Goal: Task Accomplishment & Management: Manage account settings

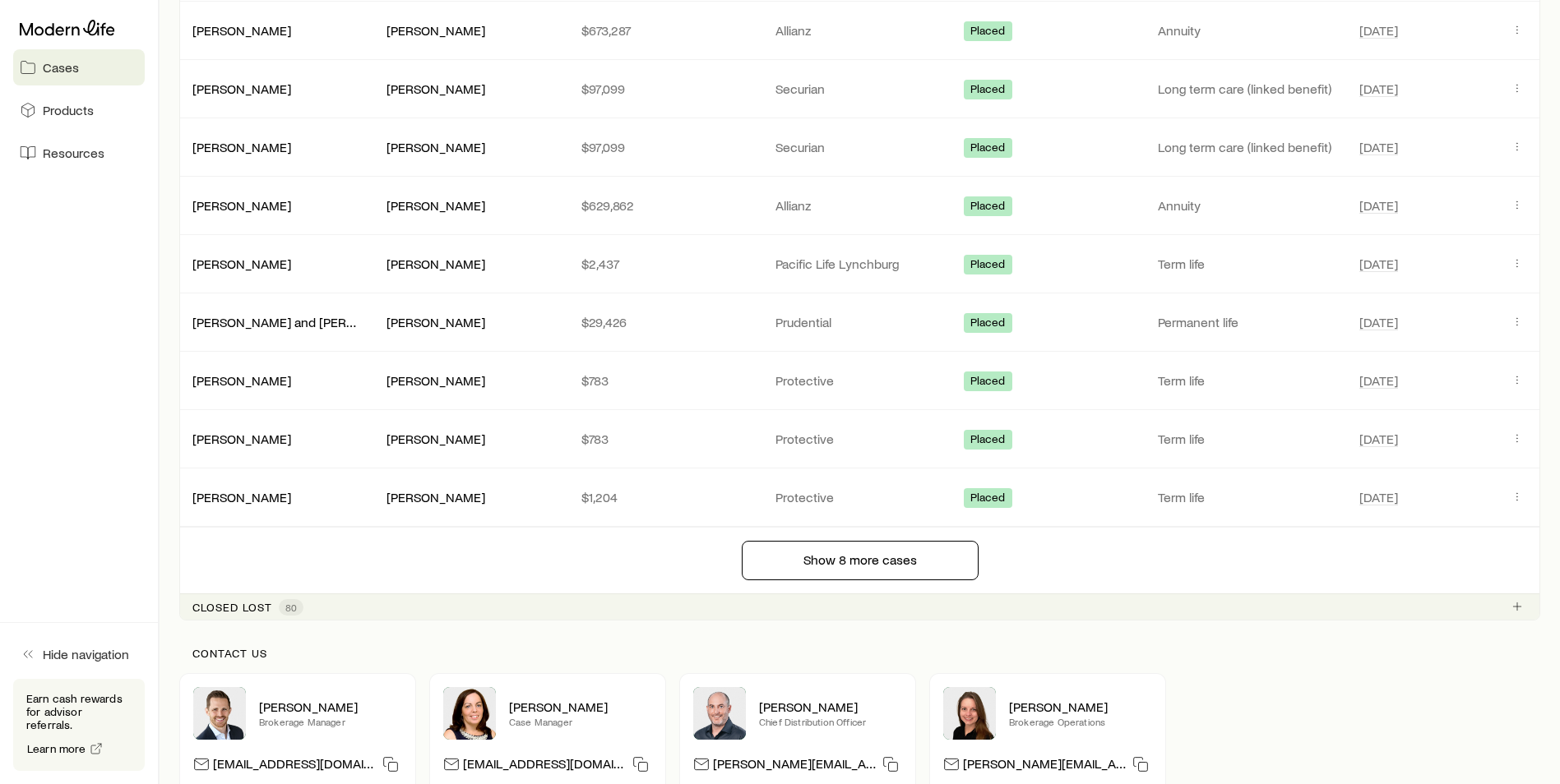
scroll to position [1609, 0]
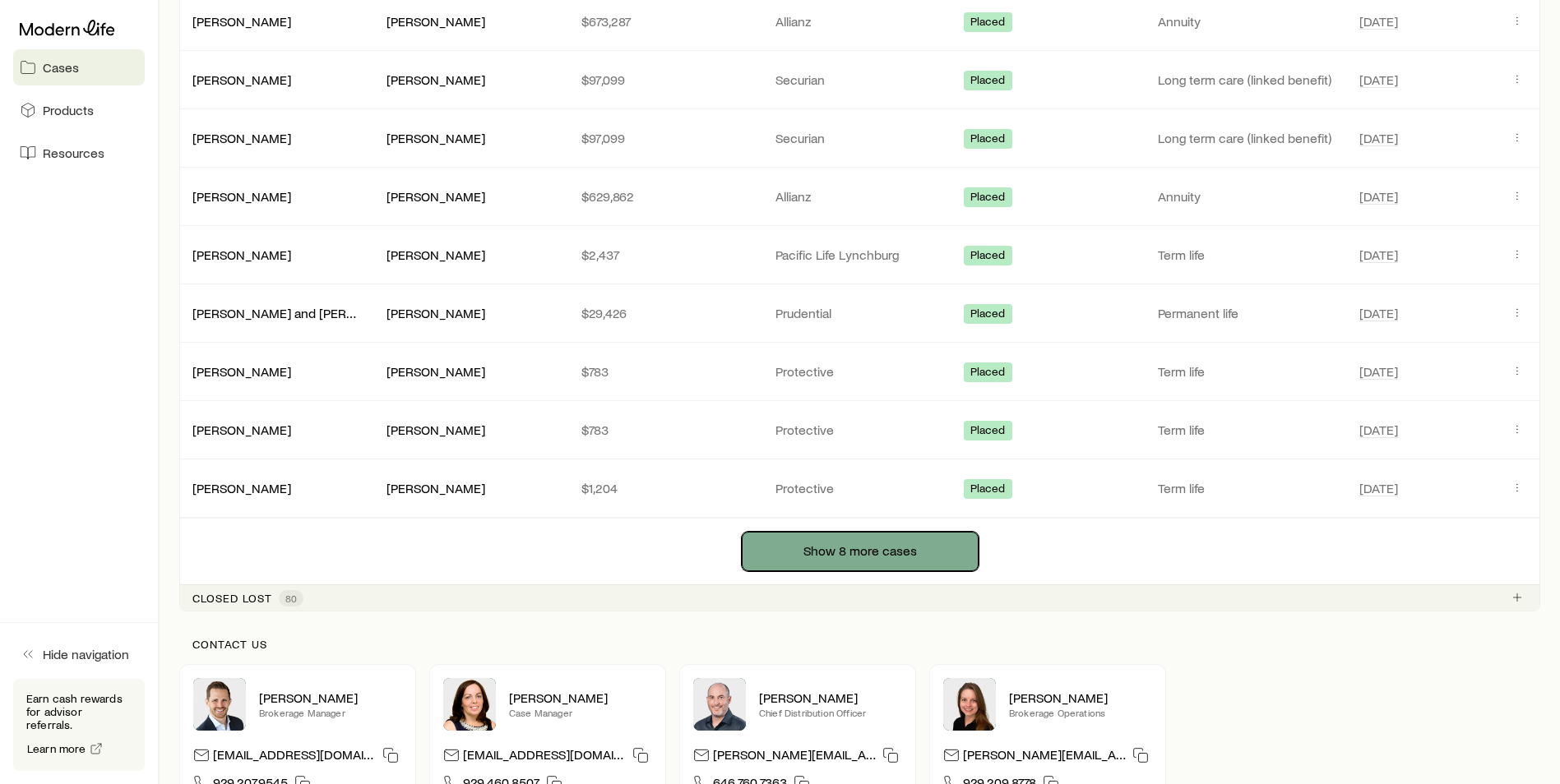
click at [789, 536] on button "Show 8 more cases" at bounding box center [859, 551] width 236 height 40
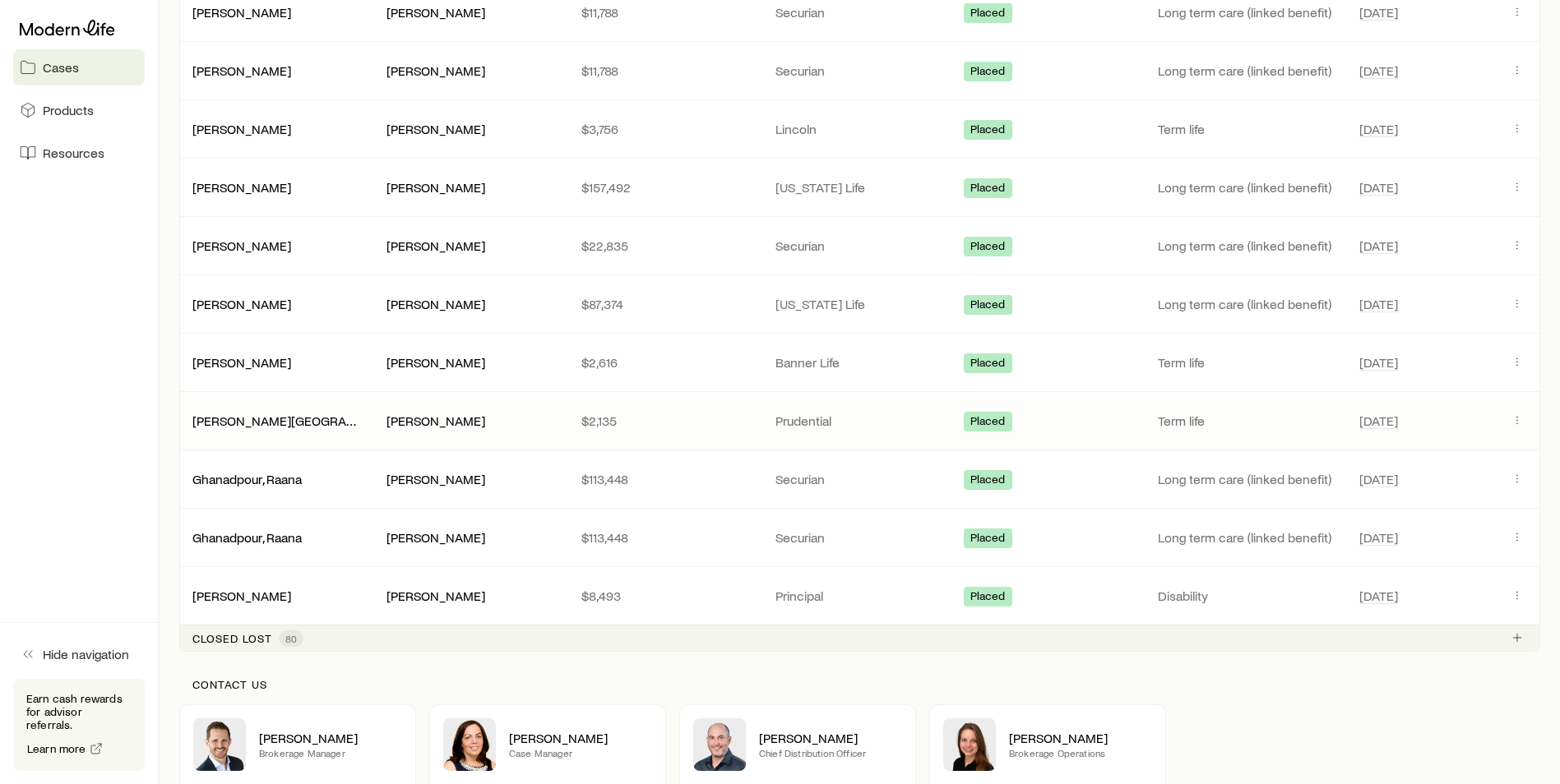
scroll to position [2361, 0]
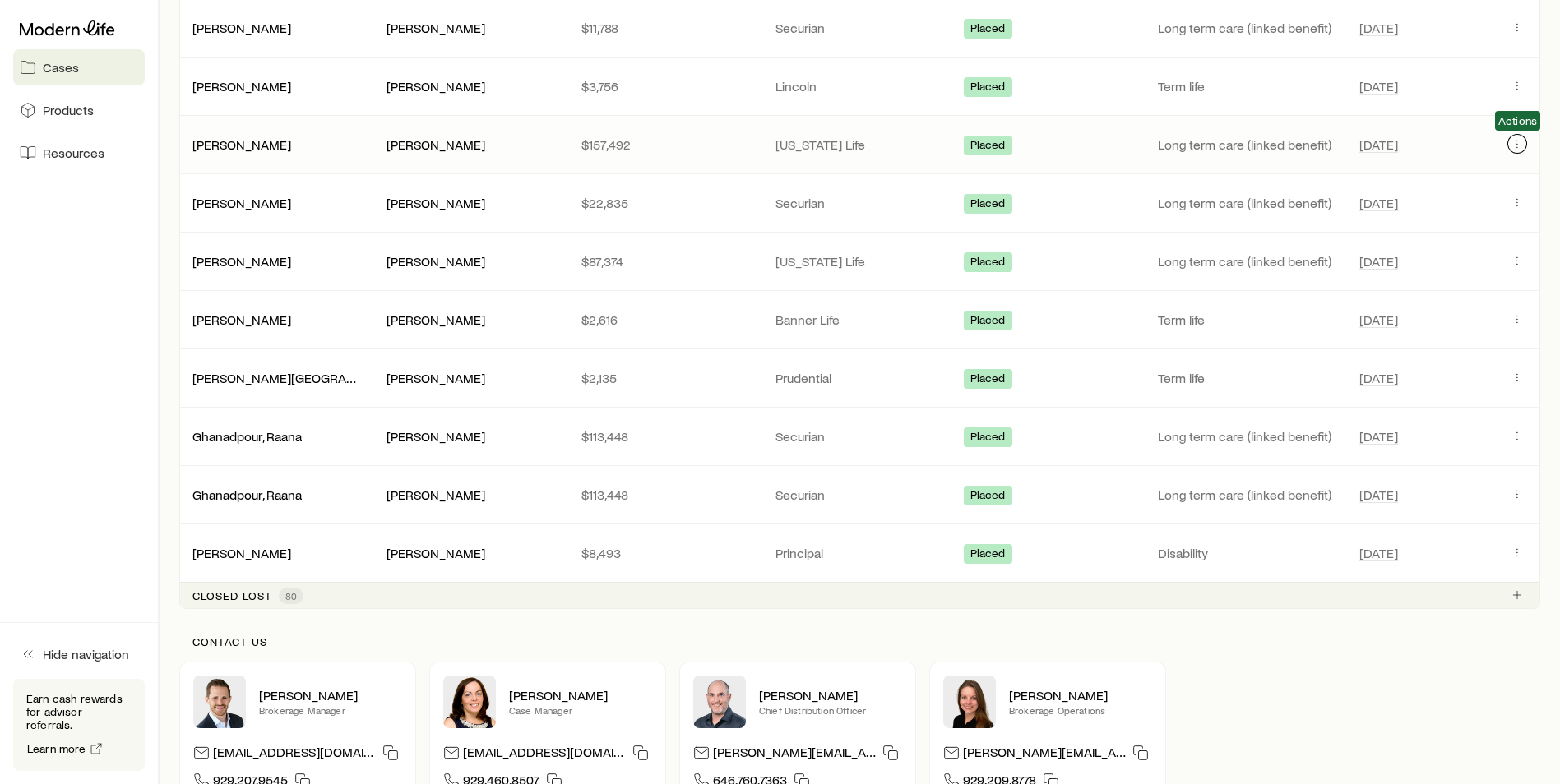
click at [1522, 140] on icon "Client cases" at bounding box center [1517, 144] width 13 height 13
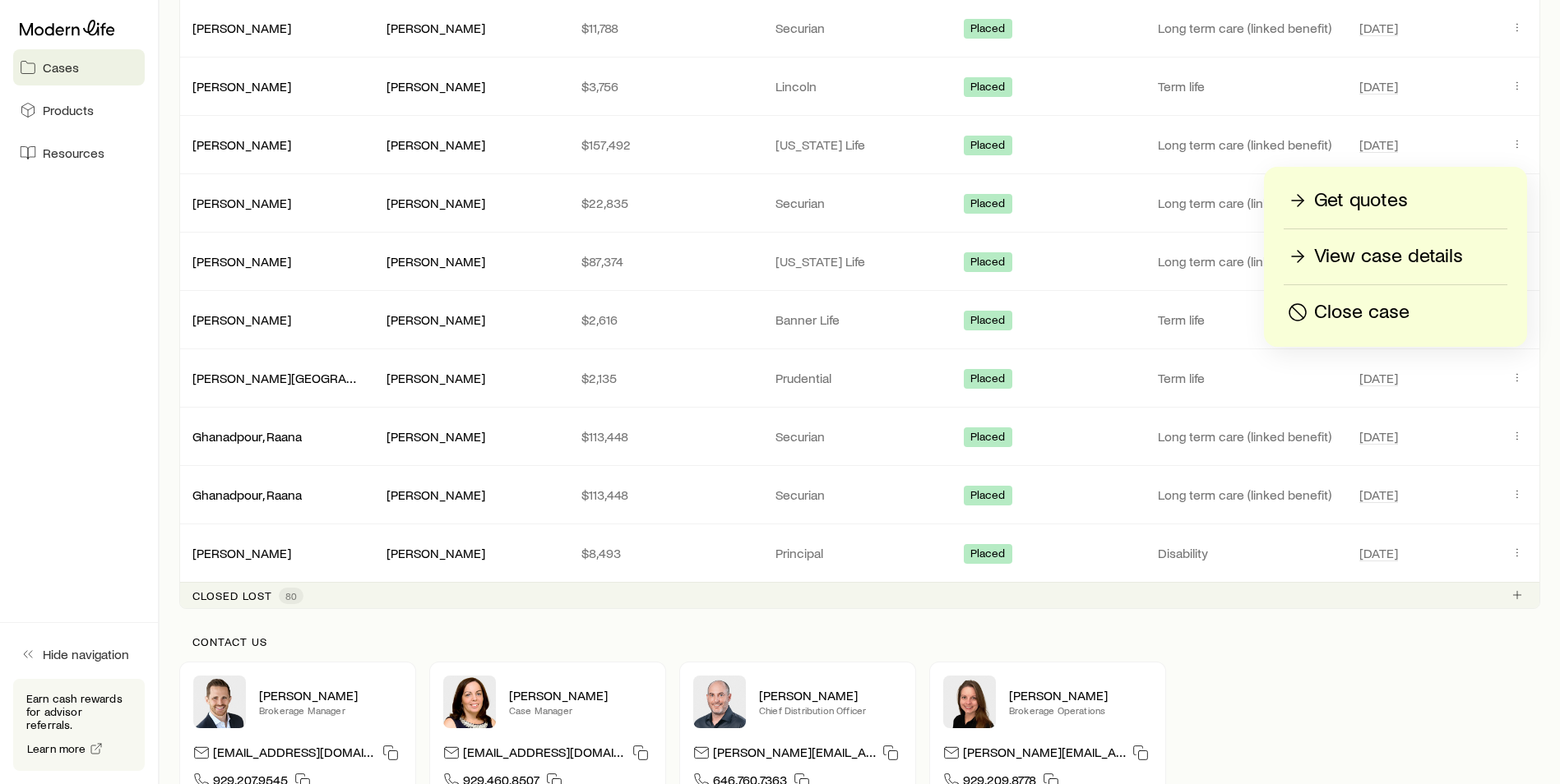
click at [1383, 251] on p "View case details" at bounding box center [1388, 256] width 149 height 27
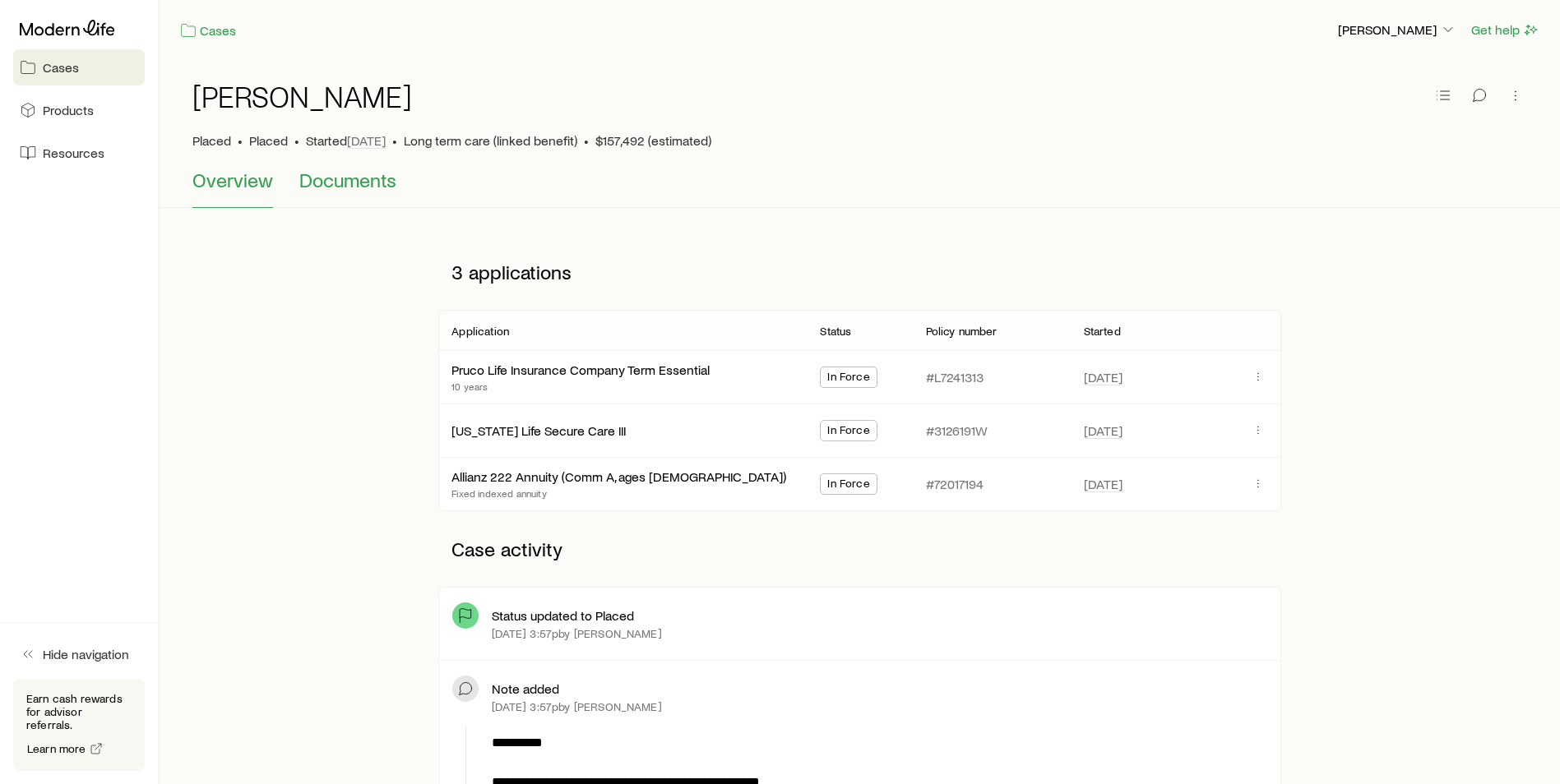
click at [381, 191] on span "Documents" at bounding box center [348, 180] width 97 height 23
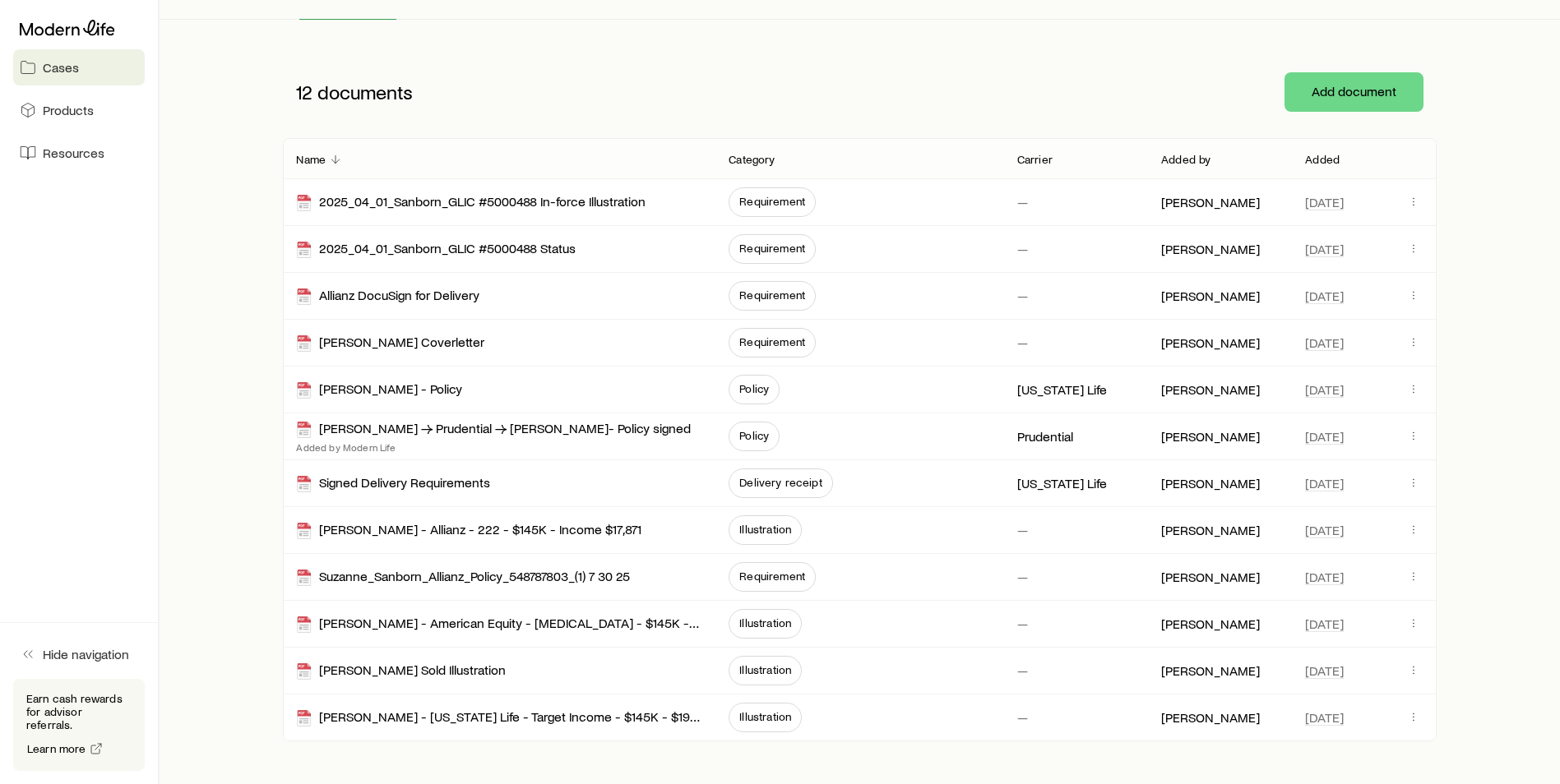
scroll to position [247, 0]
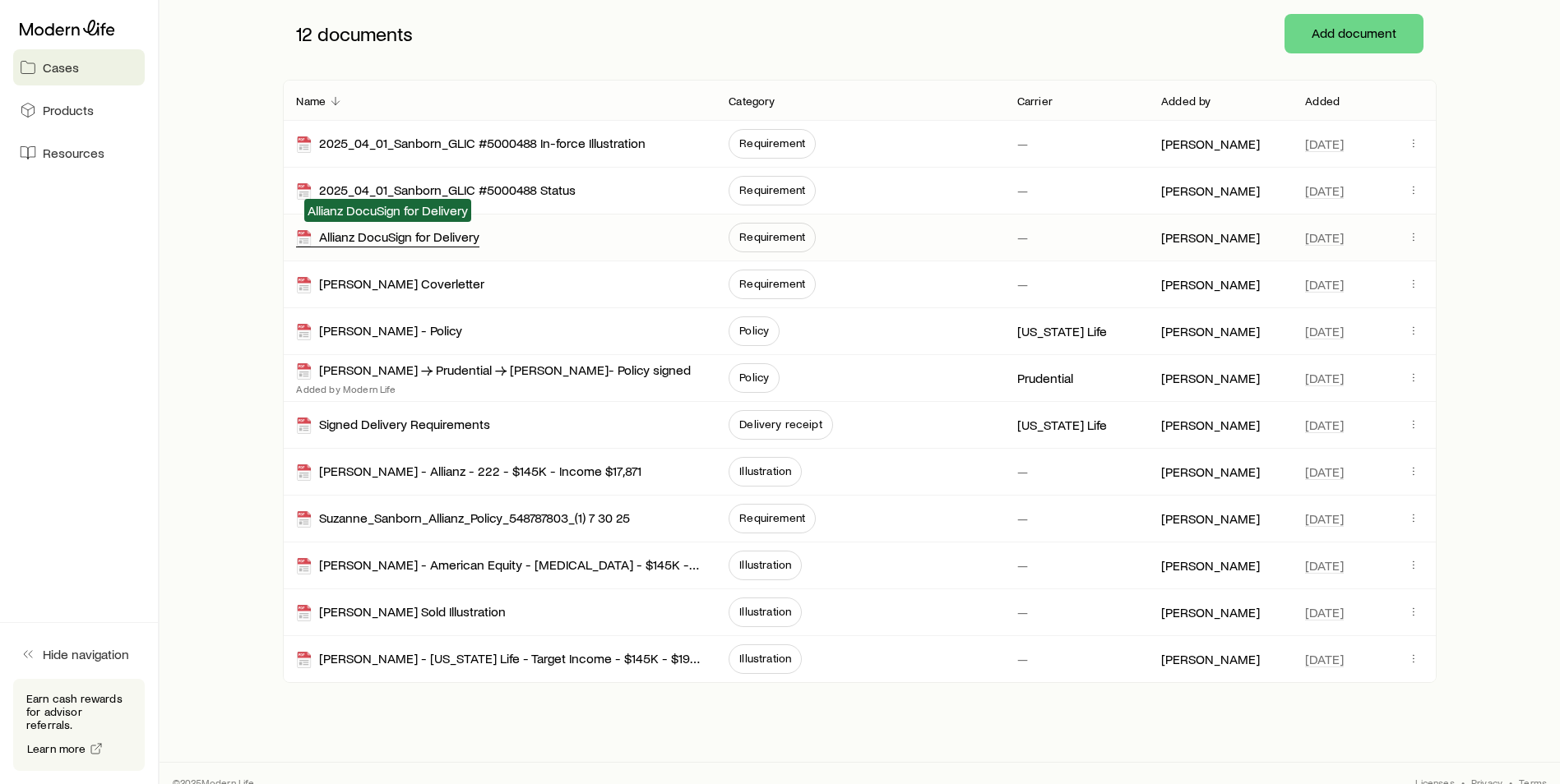
click at [343, 243] on div "Allianz DocuSign for Delivery" at bounding box center [387, 238] width 183 height 19
click at [758, 326] on span "Policy" at bounding box center [754, 330] width 29 height 13
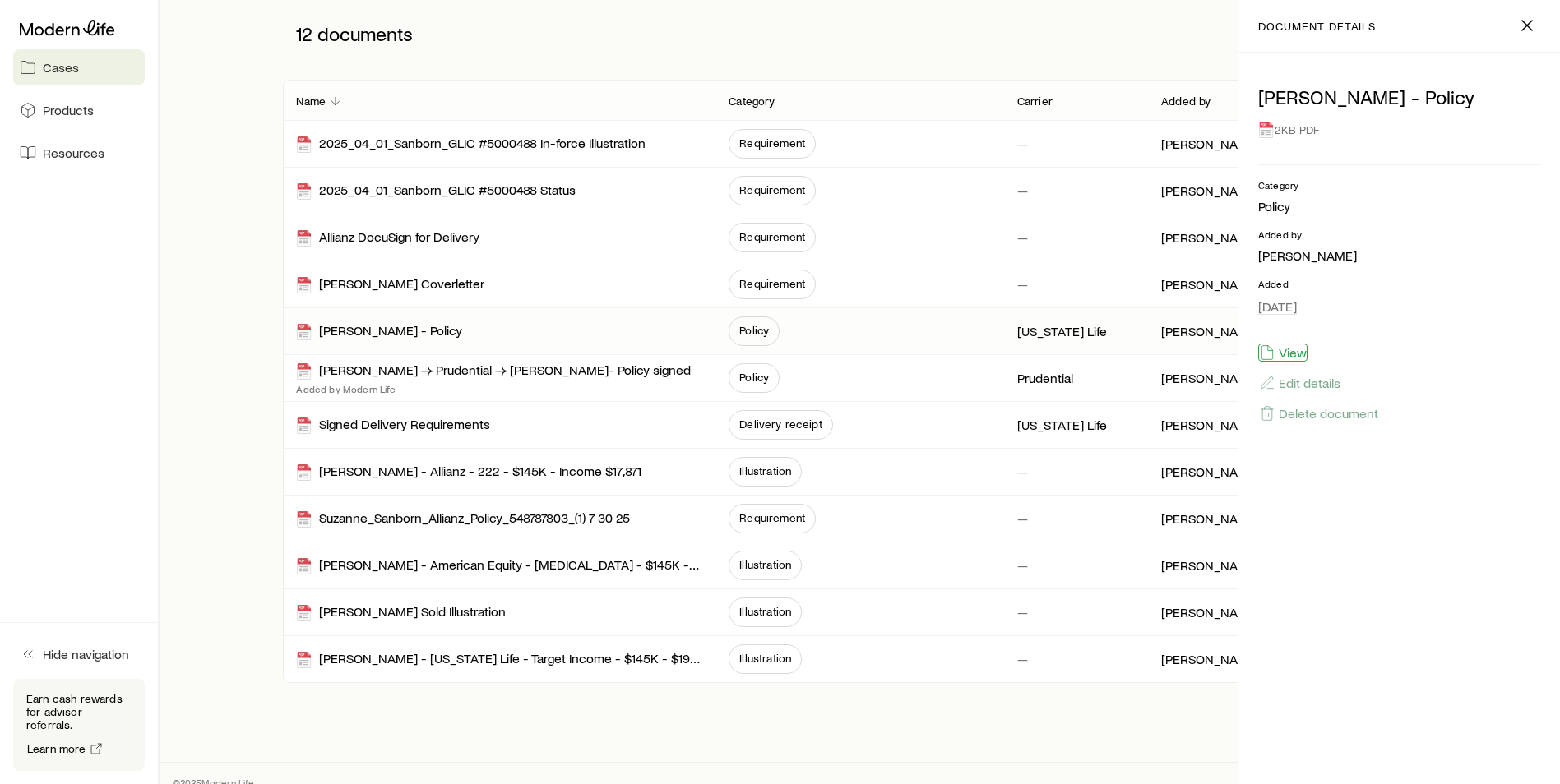
click at [1291, 350] on button "View" at bounding box center [1283, 352] width 49 height 18
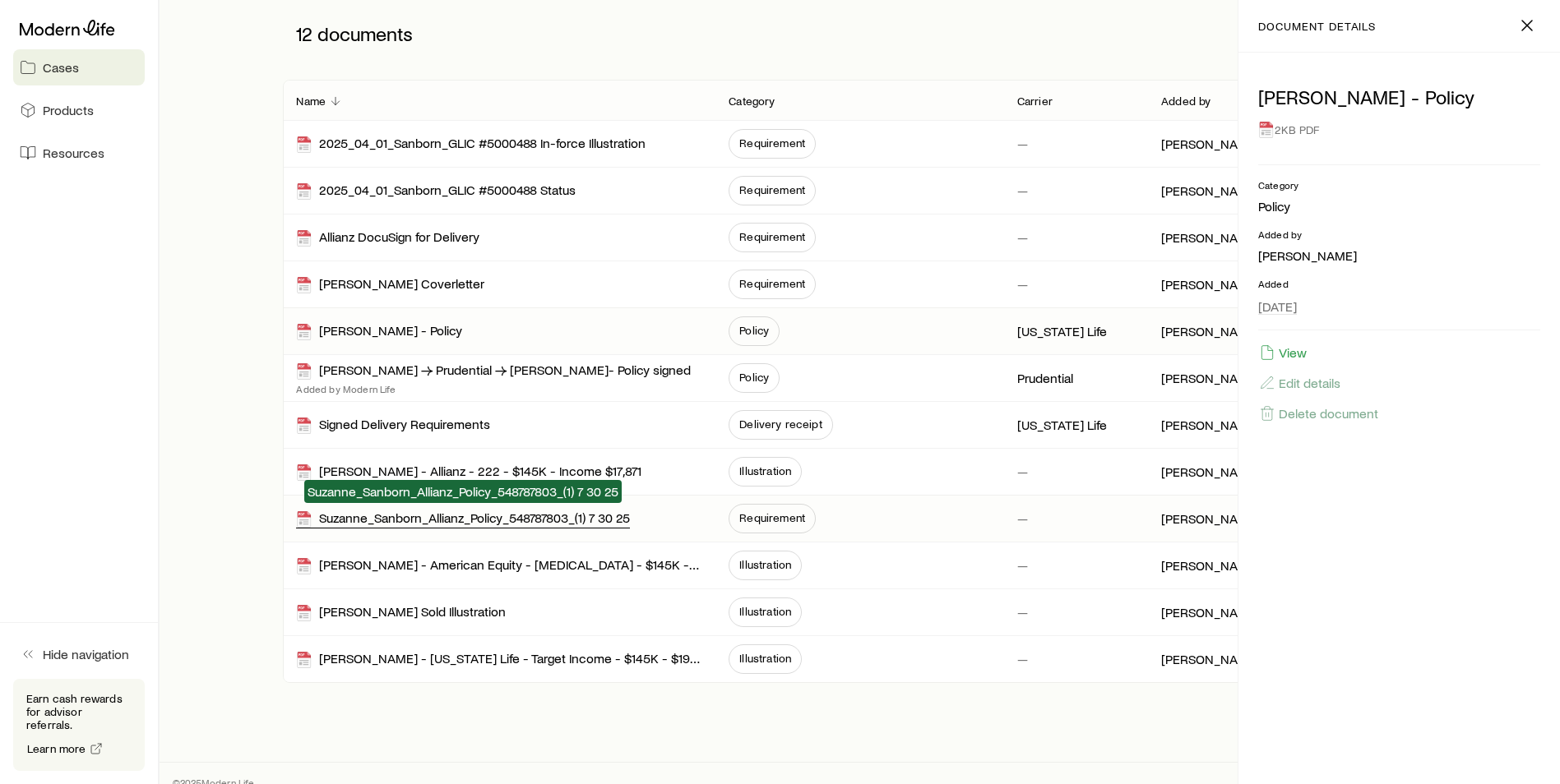
click at [610, 513] on div "Suzanne_Sanborn_Allianz_Policy_548787803_(1) 7 30 25" at bounding box center [463, 519] width 334 height 19
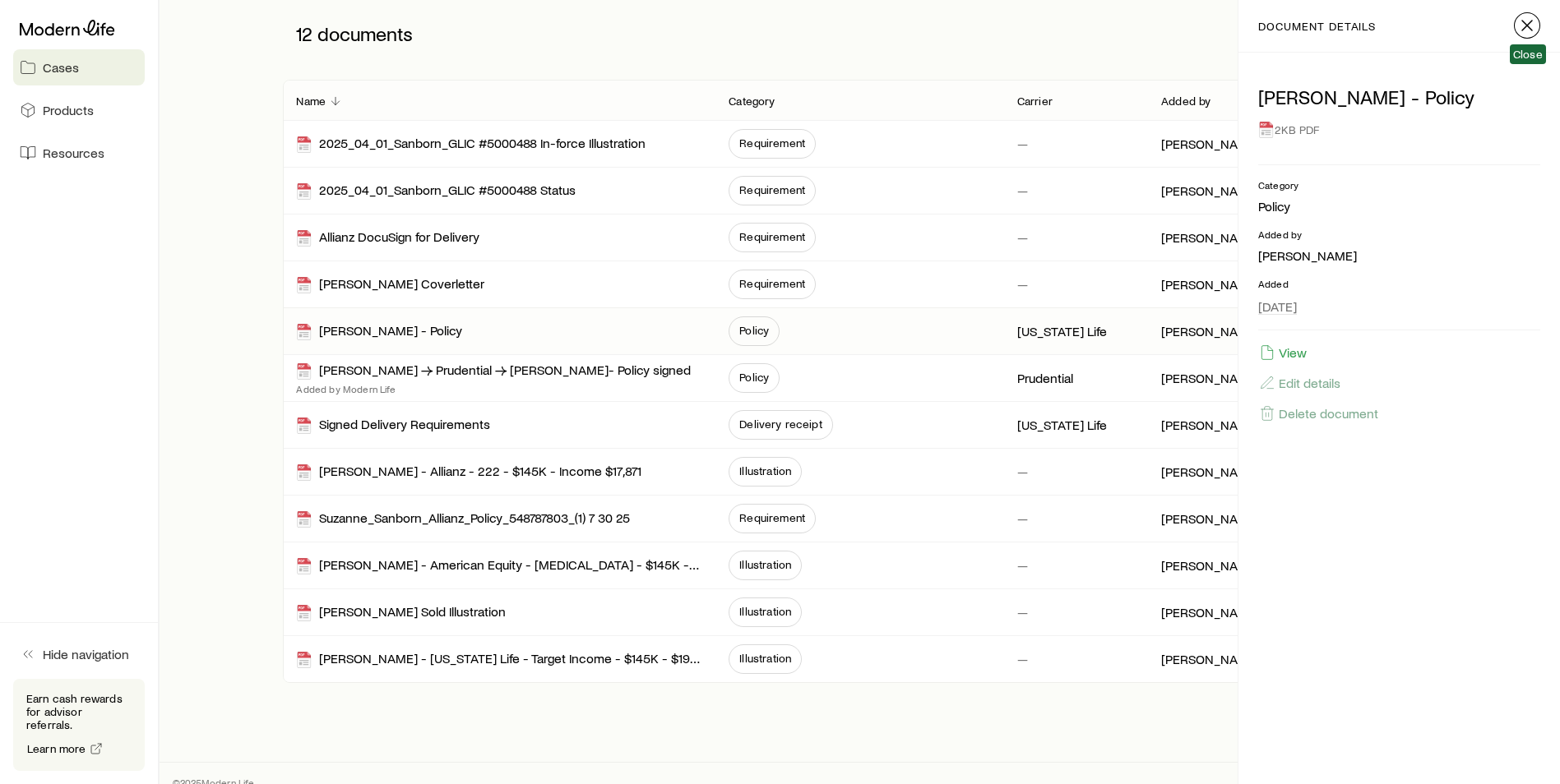
click at [1534, 25] on icon "button" at bounding box center [1527, 25] width 20 height 20
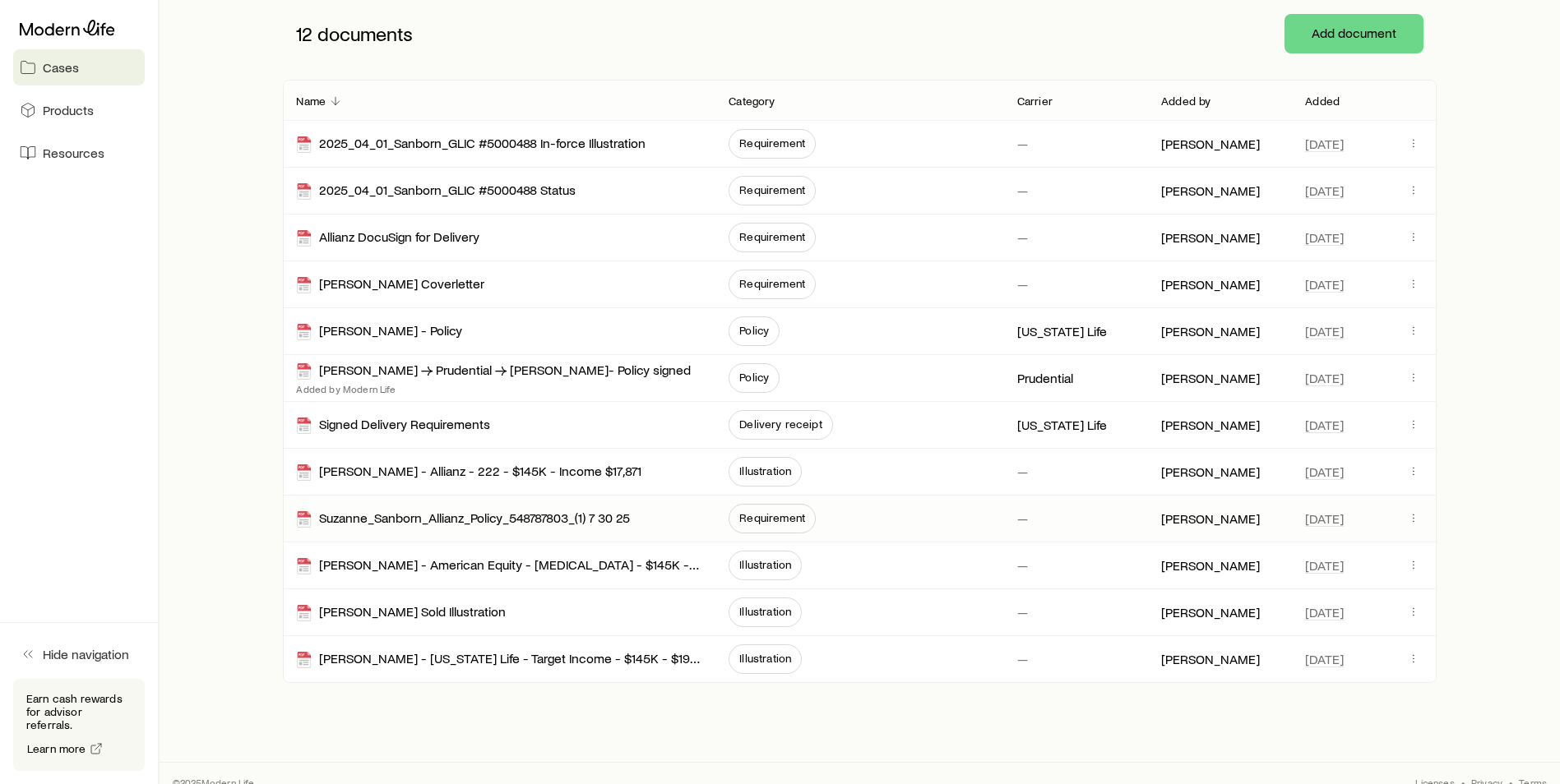
click at [768, 524] on span "Requirement" at bounding box center [772, 518] width 87 height 29
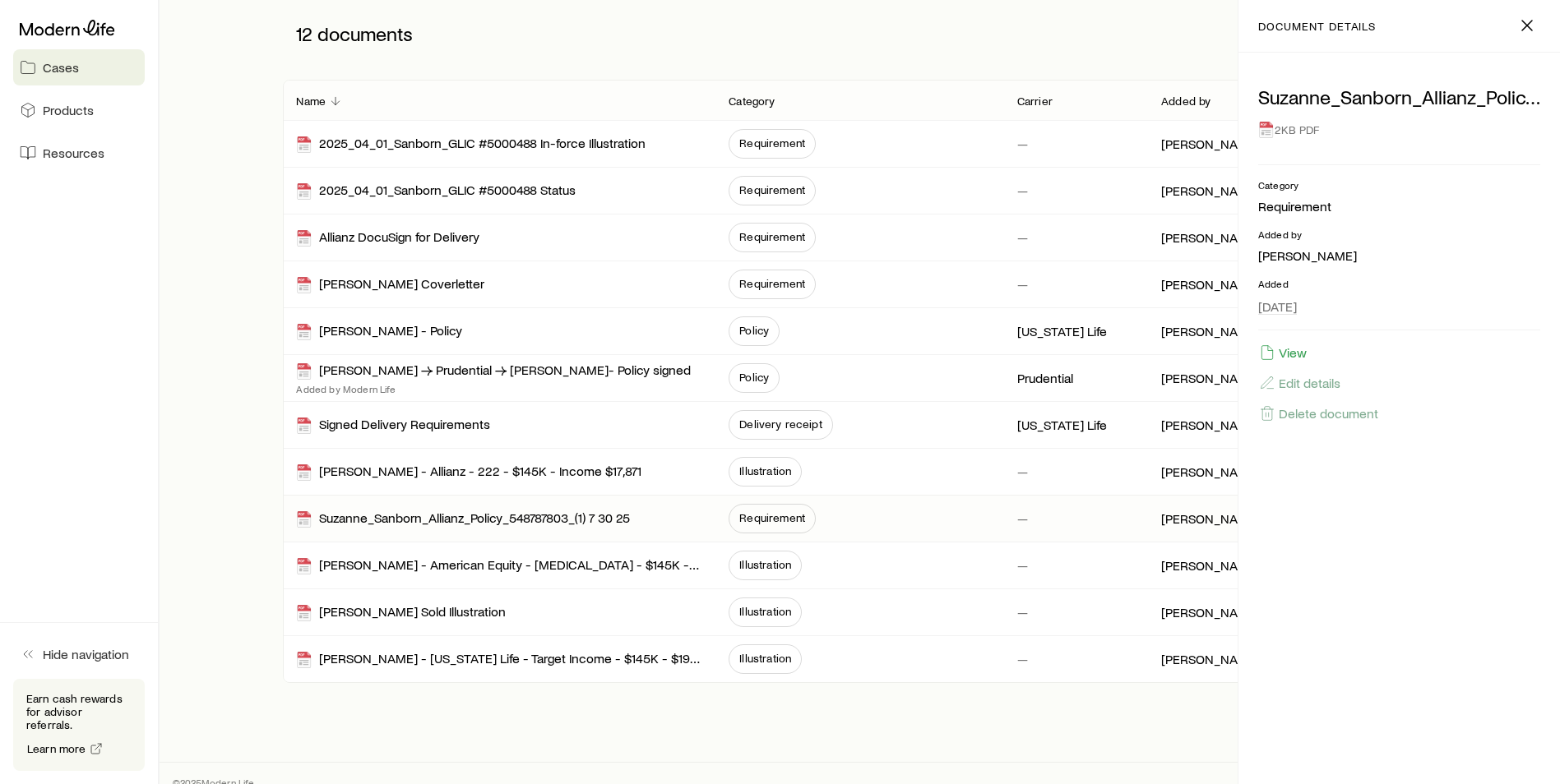
click at [639, 522] on div "Suzanne_Sanborn_Allianz_Policy_548787803_(1) 7 30 25" at bounding box center [499, 518] width 406 height 46
click at [1302, 357] on button "View" at bounding box center [1283, 352] width 49 height 18
click at [1515, 21] on button "button" at bounding box center [1527, 26] width 27 height 27
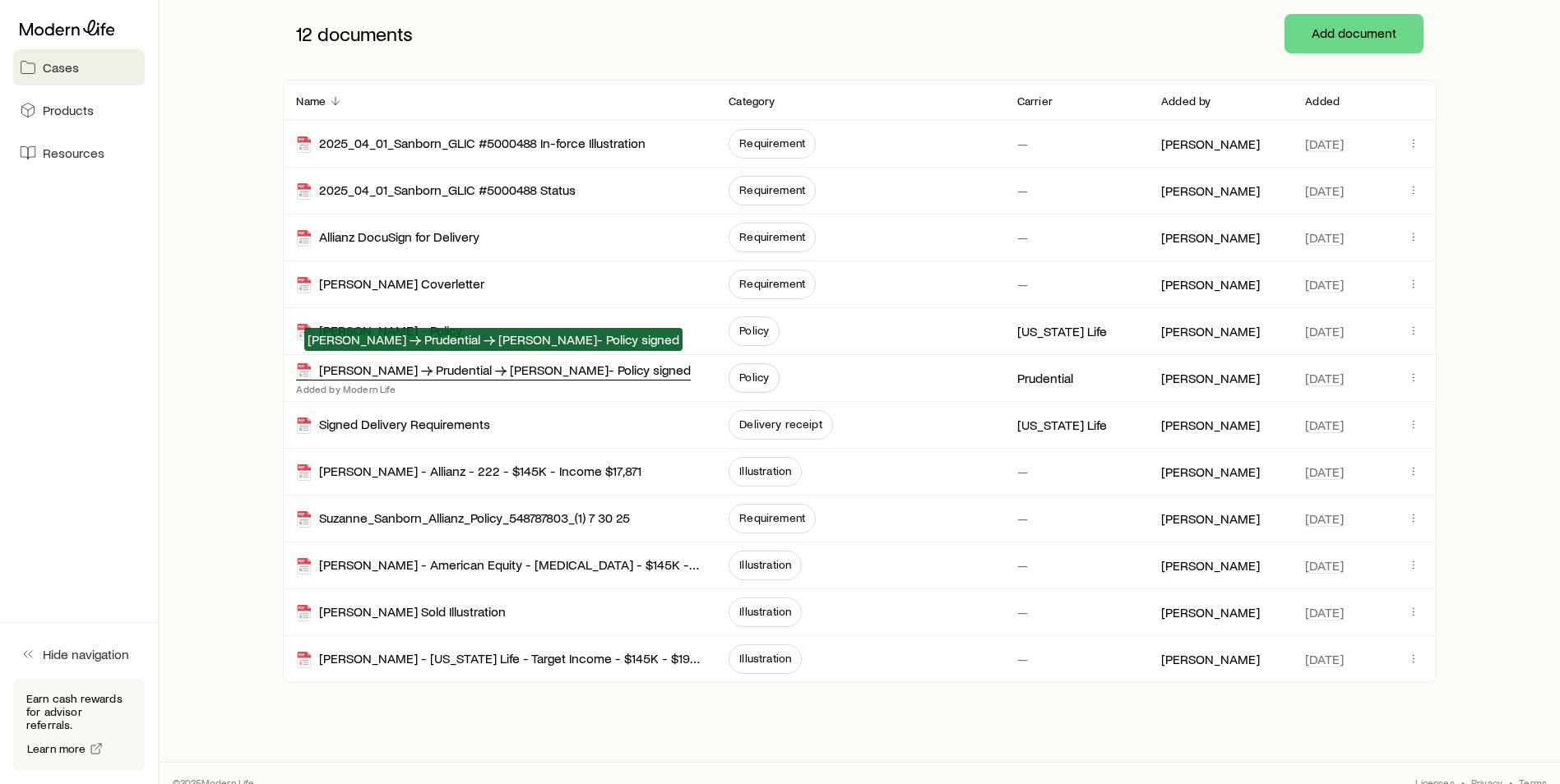
scroll to position [265, 0]
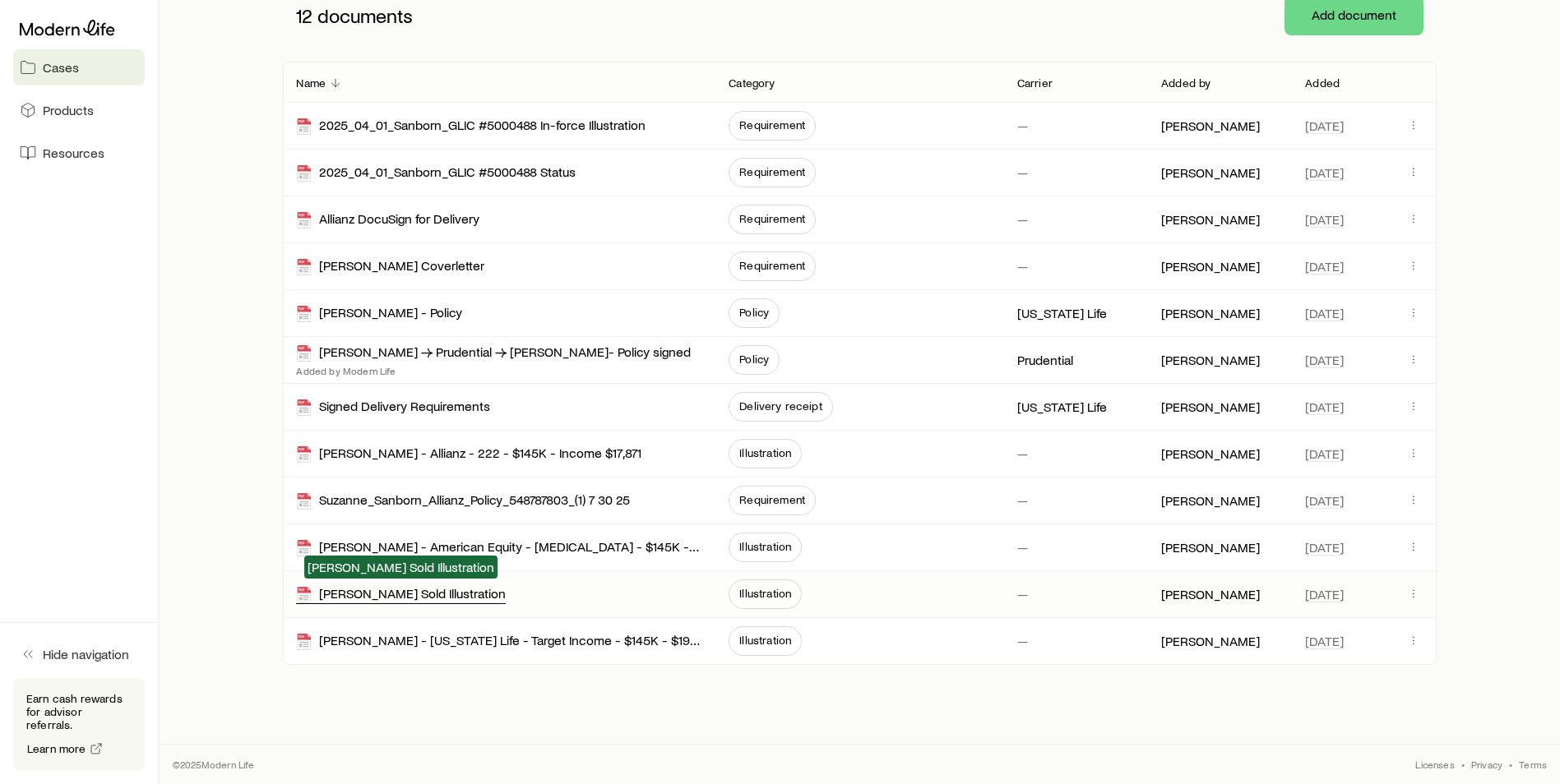
click at [486, 586] on div "[PERSON_NAME] Sold Illustration" at bounding box center [401, 595] width 210 height 19
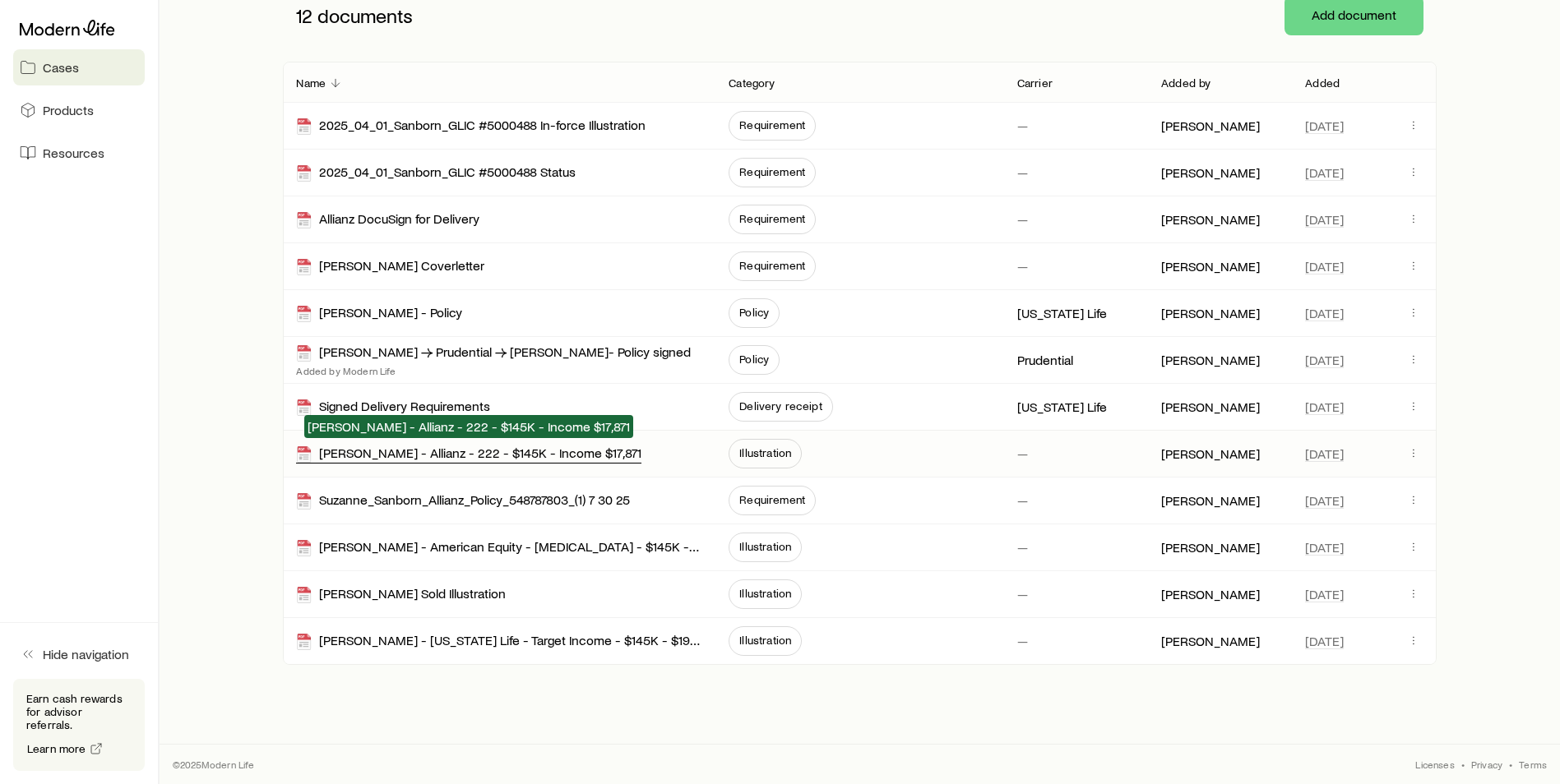
drag, startPoint x: 516, startPoint y: 448, endPoint x: 554, endPoint y: 446, distance: 38.1
click at [516, 448] on div "[PERSON_NAME] - Allianz - 222 - $145K - Income $17,871" at bounding box center [469, 454] width 346 height 19
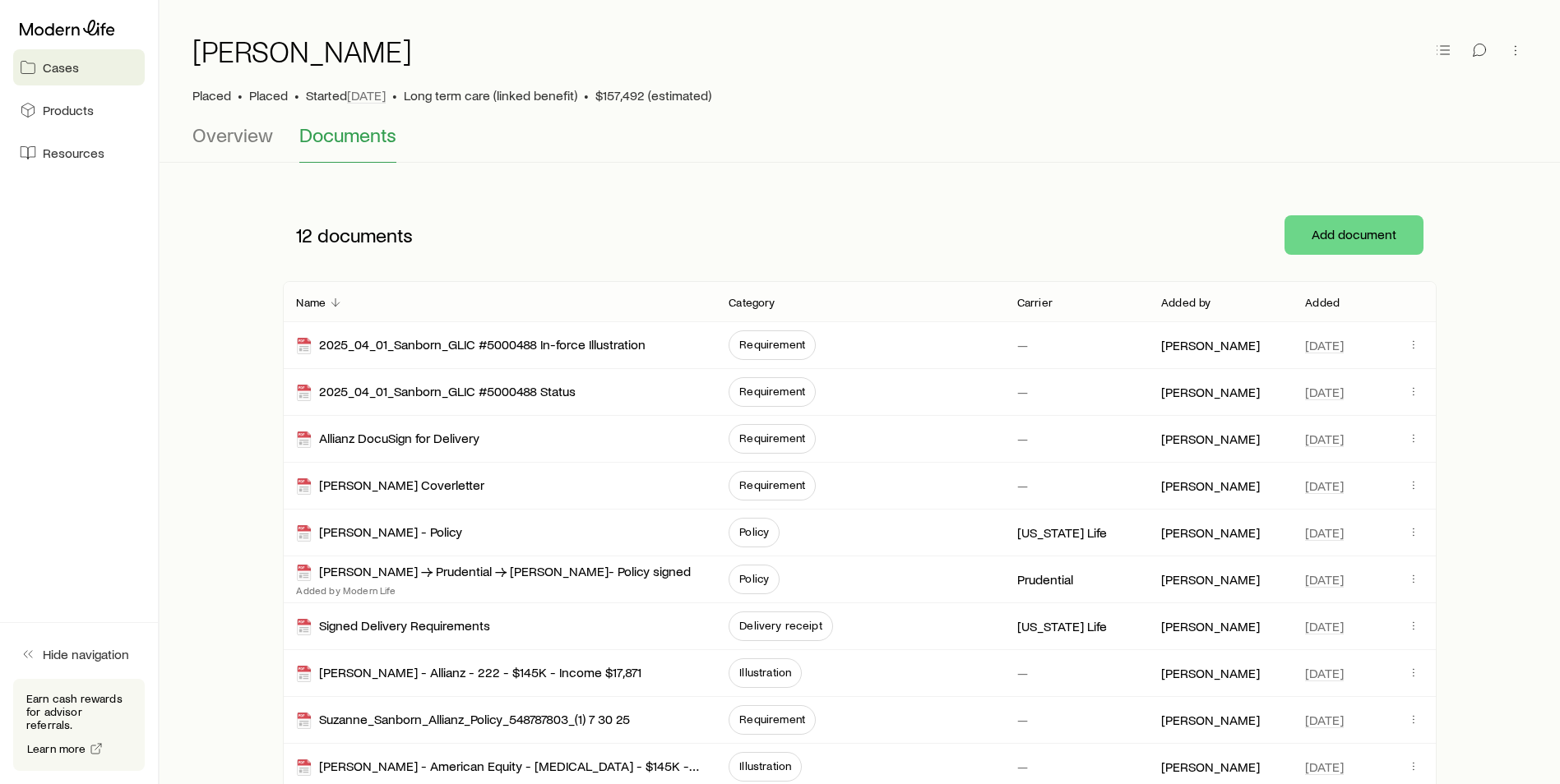
scroll to position [0, 0]
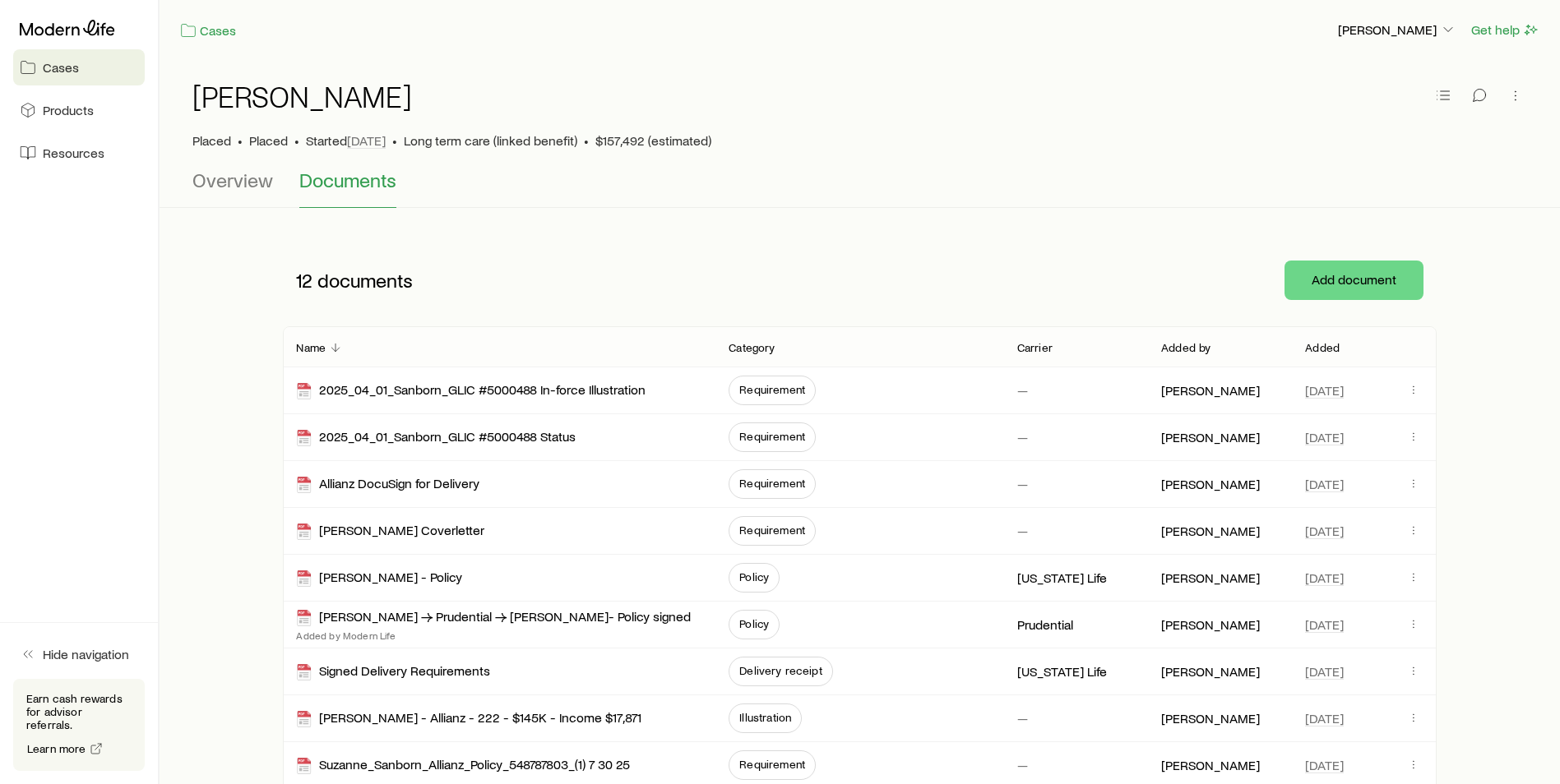
click at [57, 15] on div at bounding box center [79, 28] width 132 height 29
